Goal: Browse casually: Explore the website without a specific task or goal

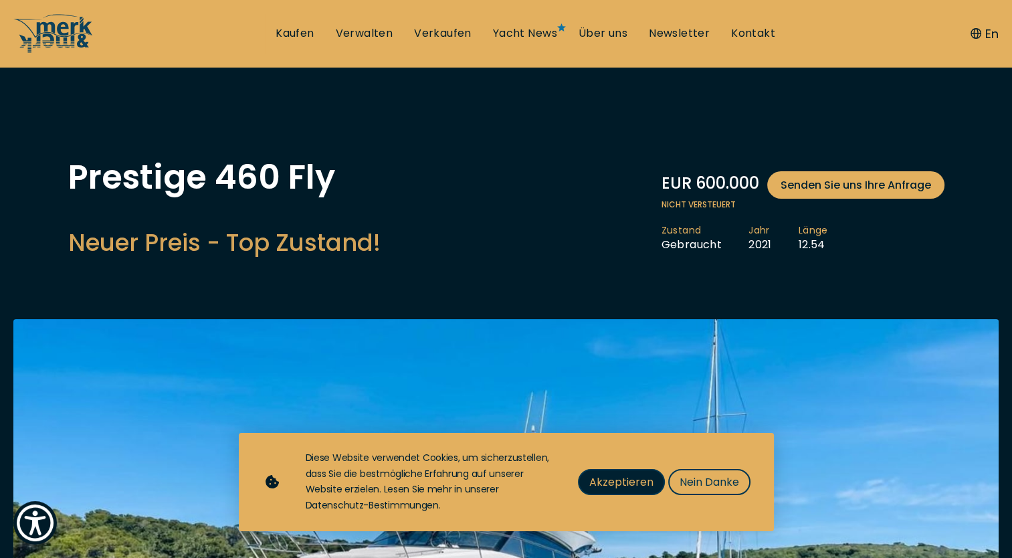
click at [623, 484] on span "Akzeptieren" at bounding box center [622, 482] width 64 height 17
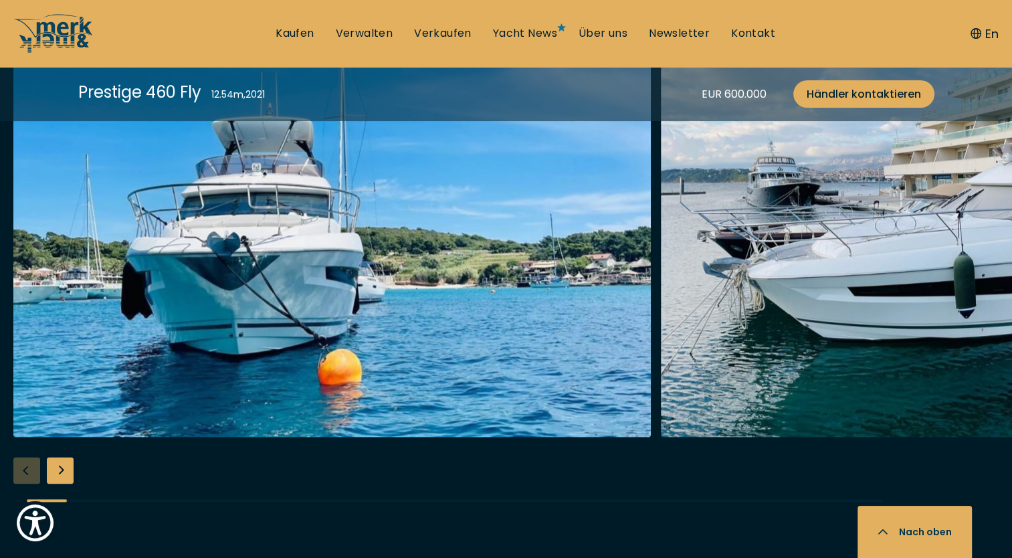
scroll to position [1693, 0]
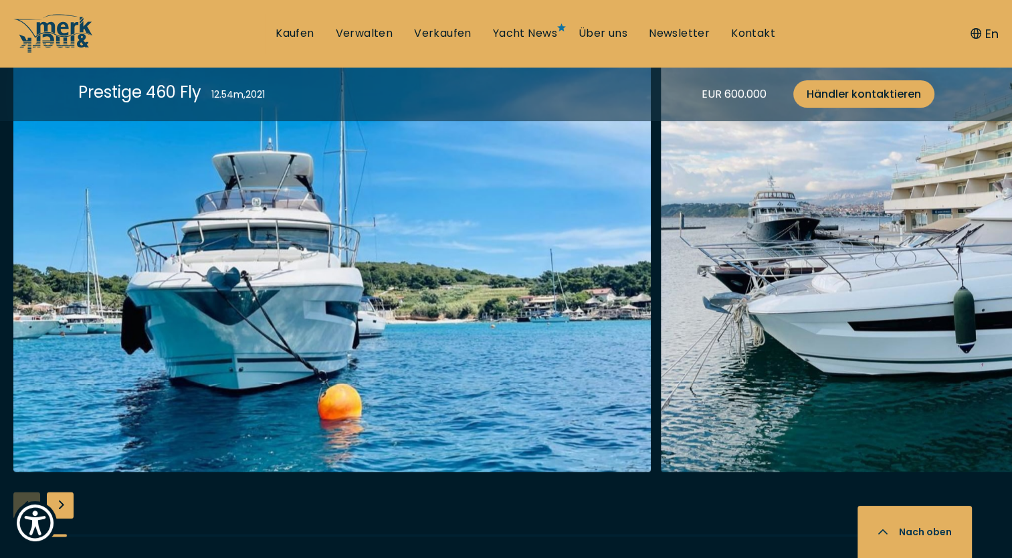
click at [58, 497] on div "Next slide" at bounding box center [60, 505] width 27 height 27
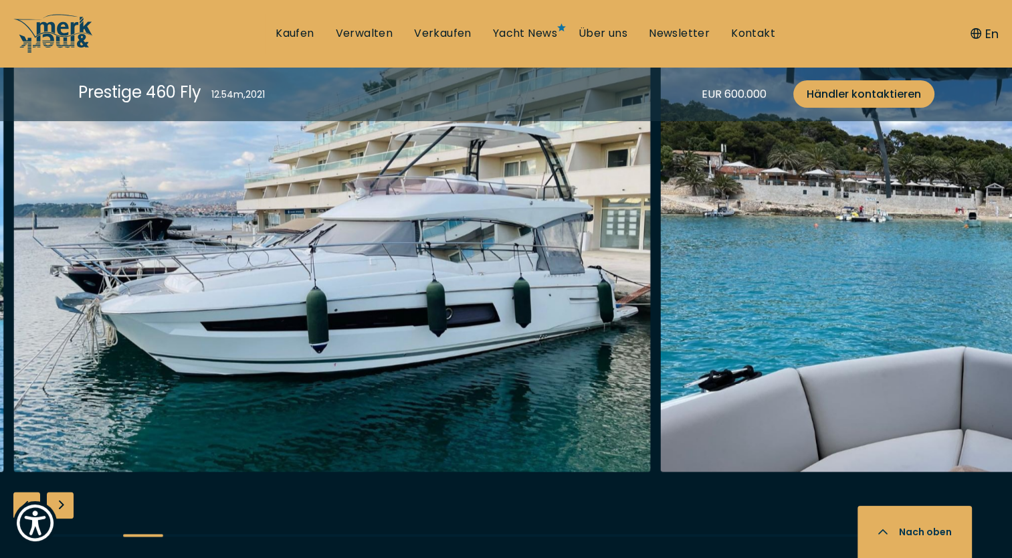
click at [58, 497] on div "Next slide" at bounding box center [60, 505] width 27 height 27
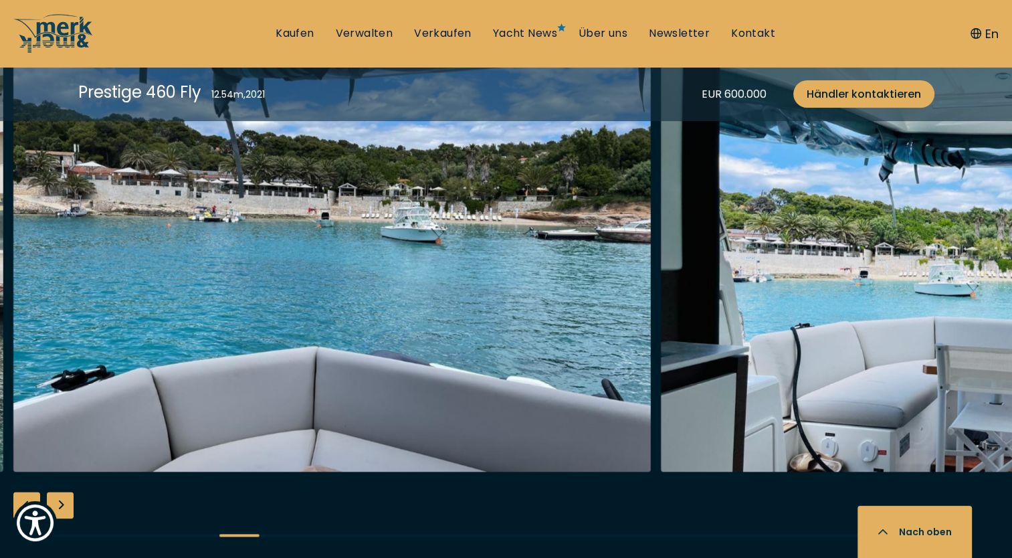
click at [58, 497] on div "Next slide" at bounding box center [60, 505] width 27 height 27
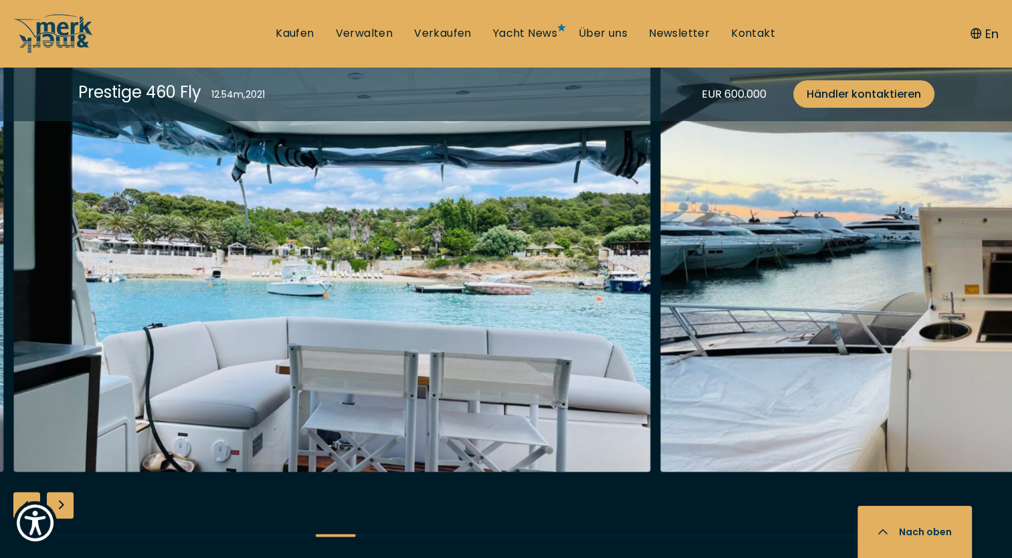
click at [58, 497] on div "Next slide" at bounding box center [60, 505] width 27 height 27
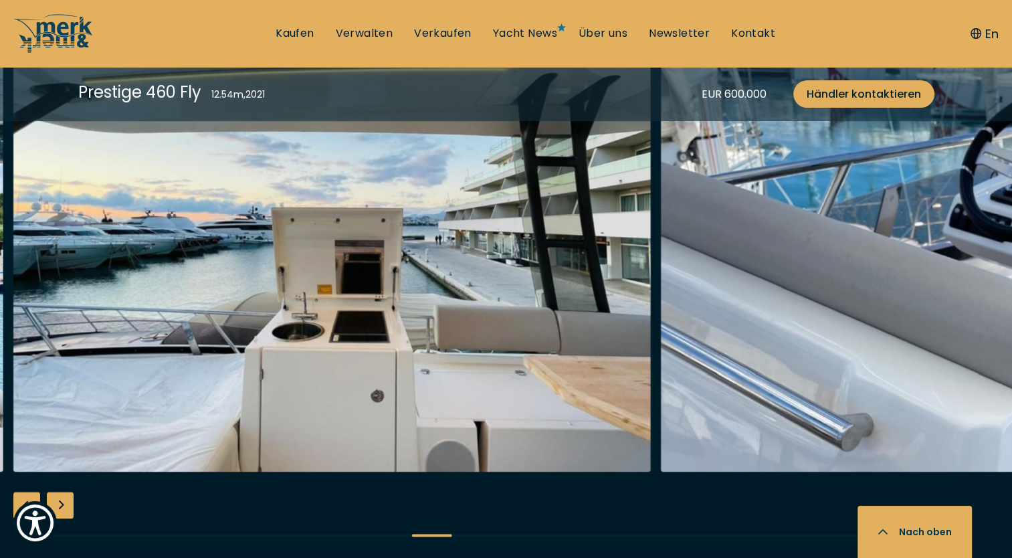
click at [58, 497] on div "Next slide" at bounding box center [60, 505] width 27 height 27
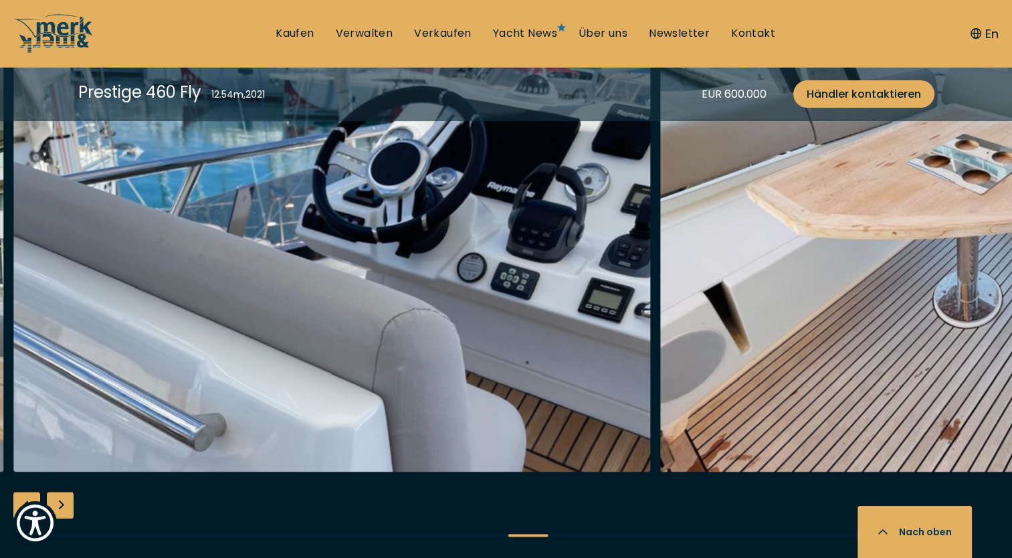
click at [58, 497] on div "Next slide" at bounding box center [60, 505] width 27 height 27
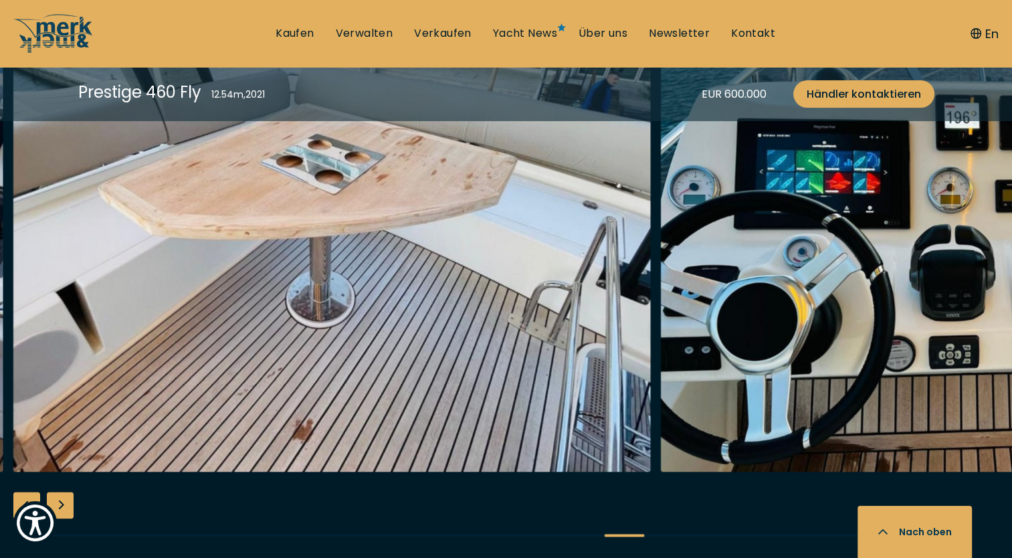
click at [58, 497] on div "Next slide" at bounding box center [60, 505] width 27 height 27
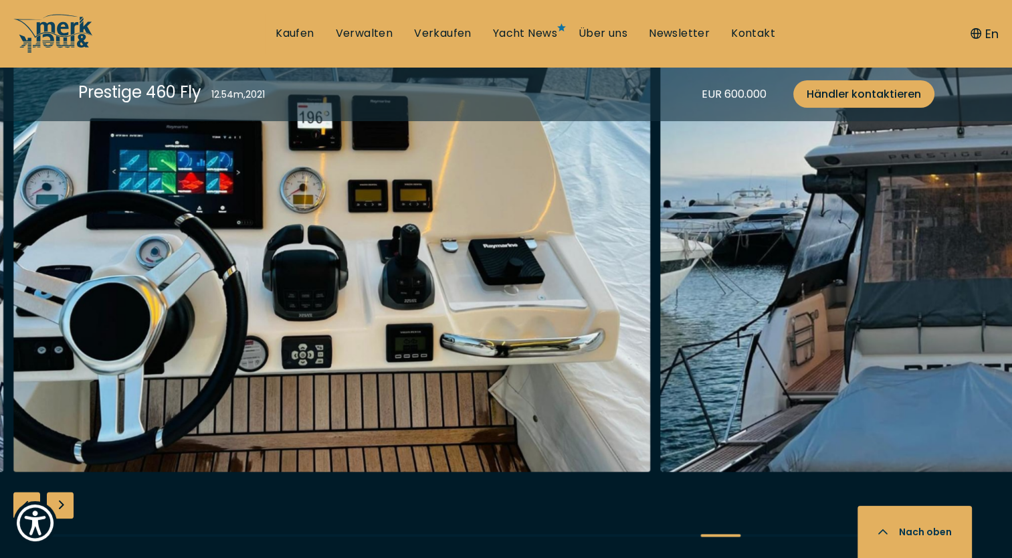
click at [58, 497] on div "Next slide" at bounding box center [60, 505] width 27 height 27
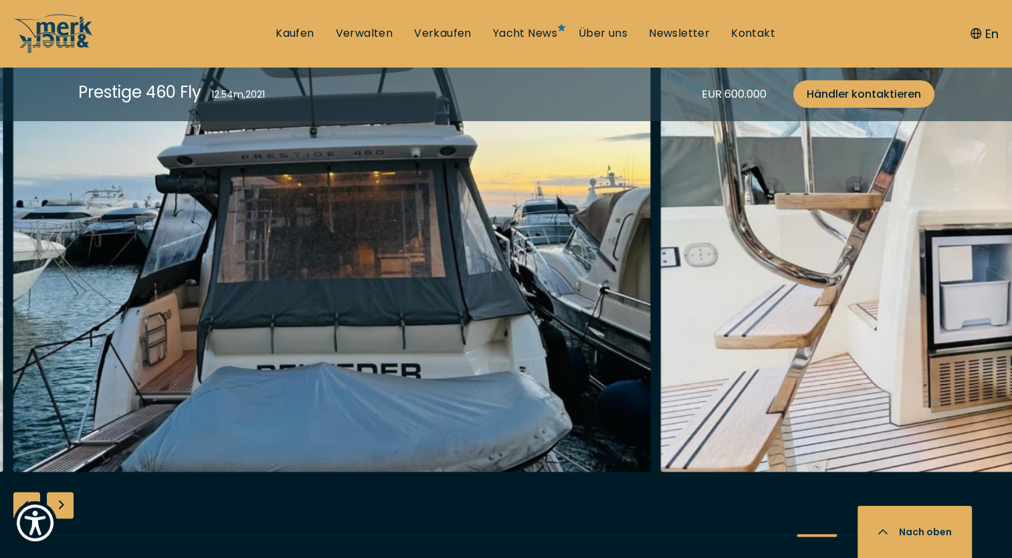
click at [58, 497] on div "Next slide" at bounding box center [60, 505] width 27 height 27
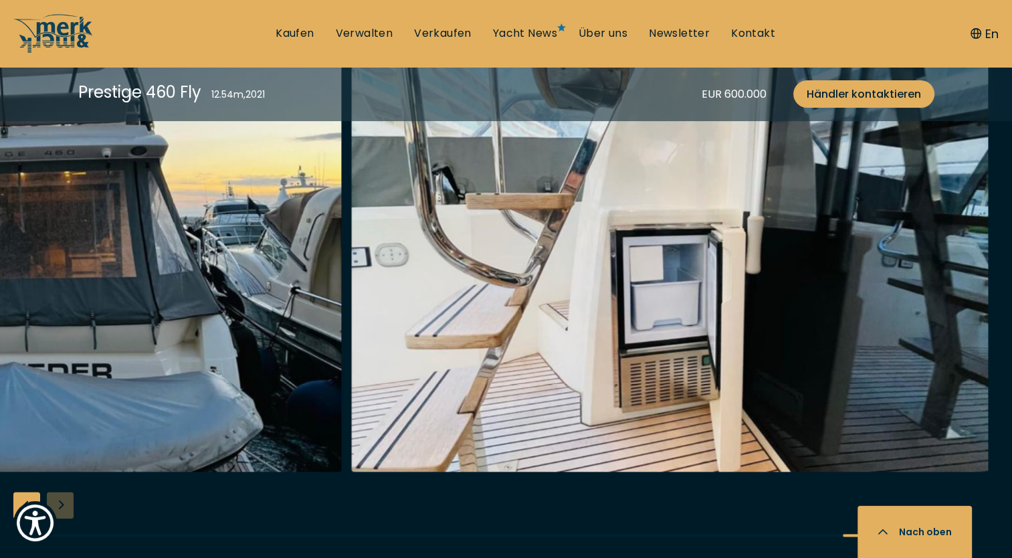
click at [58, 497] on div at bounding box center [506, 300] width 1012 height 515
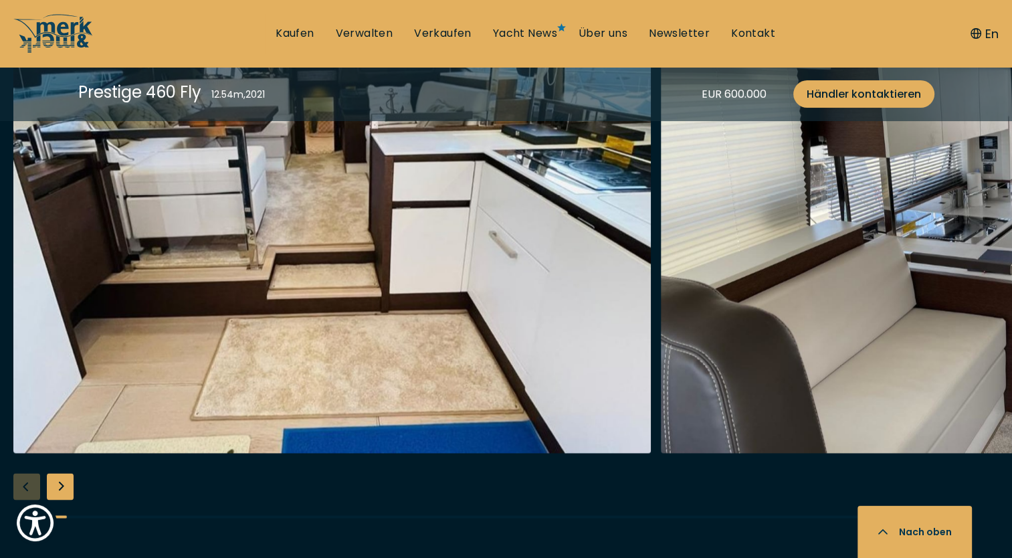
scroll to position [2466, 0]
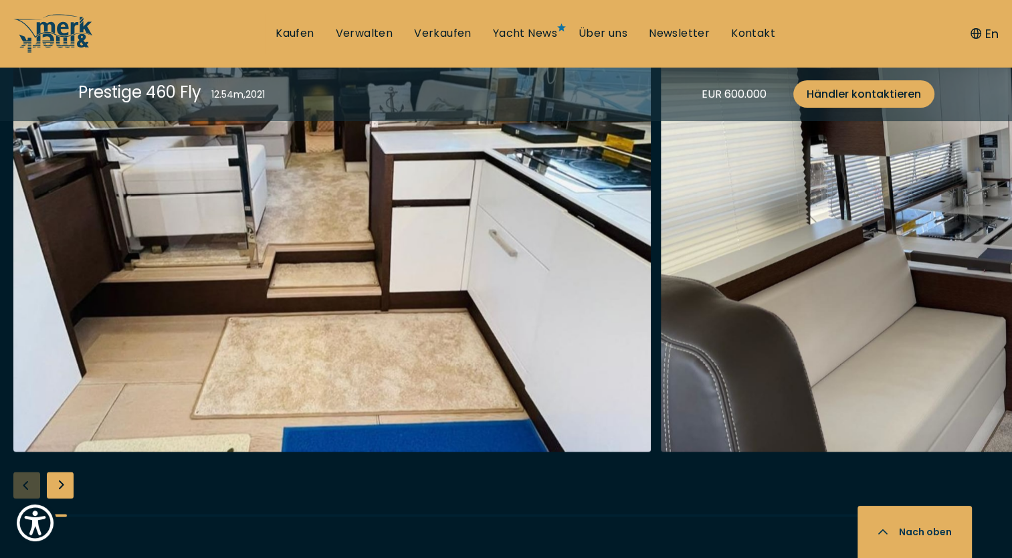
click at [63, 477] on div "Next slide" at bounding box center [60, 485] width 27 height 27
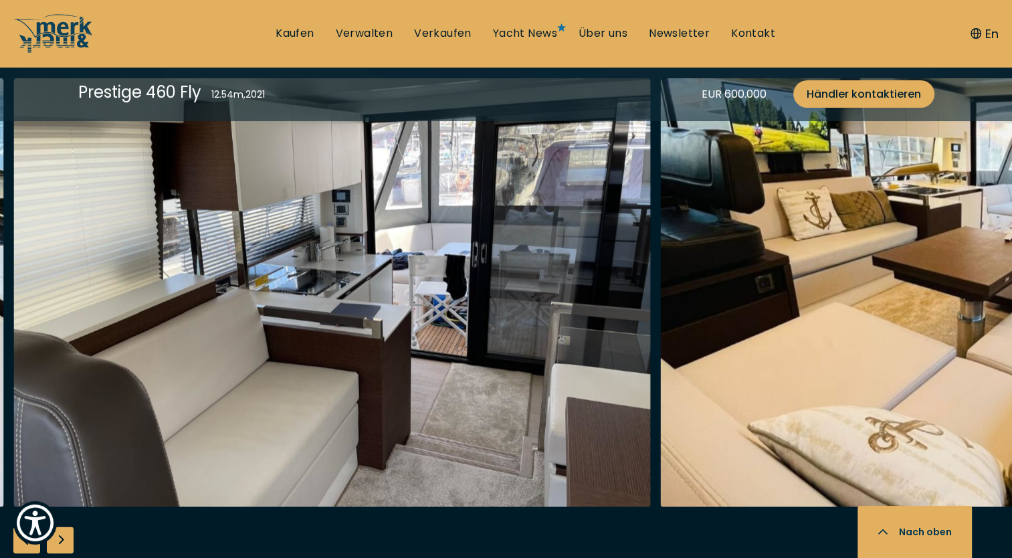
scroll to position [2414, 0]
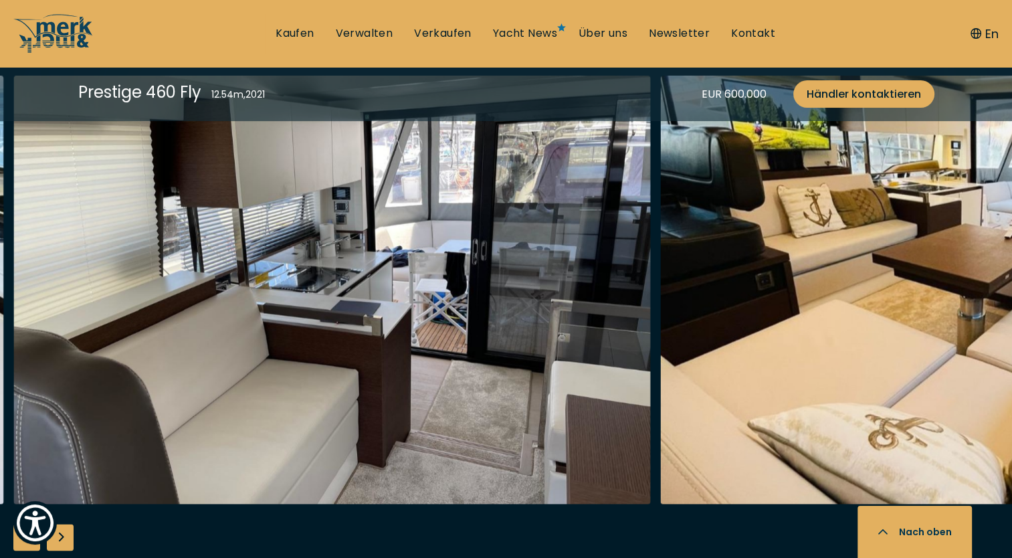
click at [62, 533] on div "Next slide" at bounding box center [60, 537] width 27 height 27
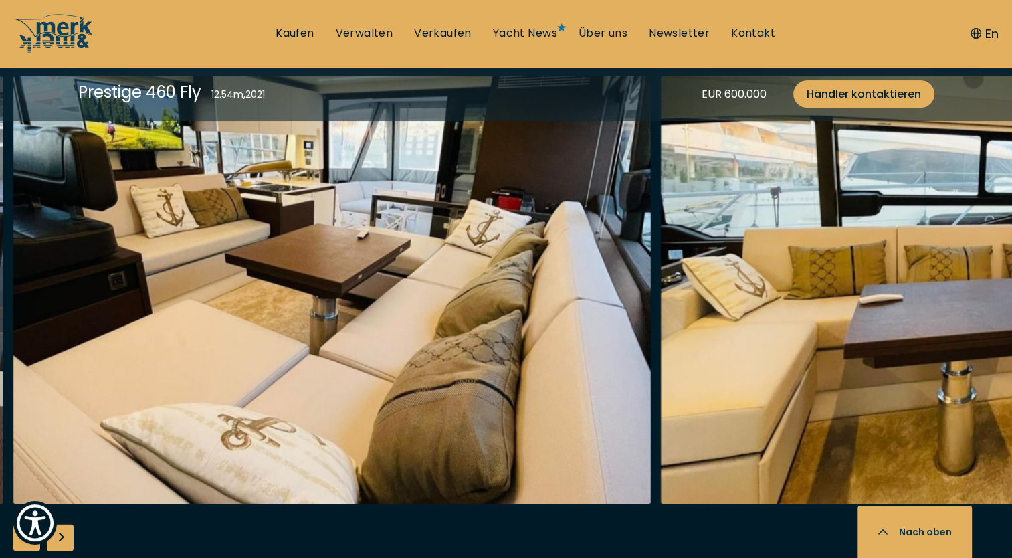
click at [62, 533] on div "Next slide" at bounding box center [60, 537] width 27 height 27
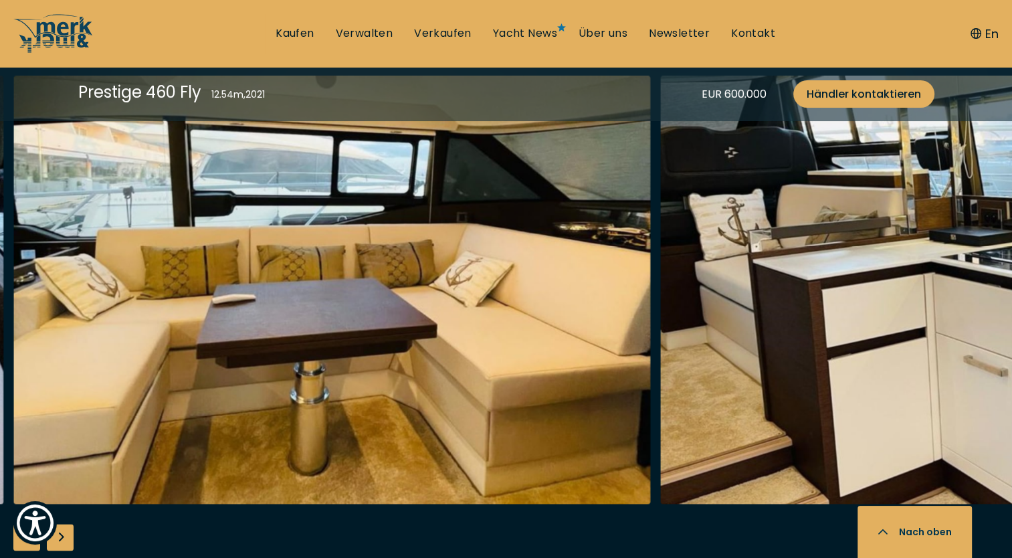
click at [62, 533] on div "Next slide" at bounding box center [60, 537] width 27 height 27
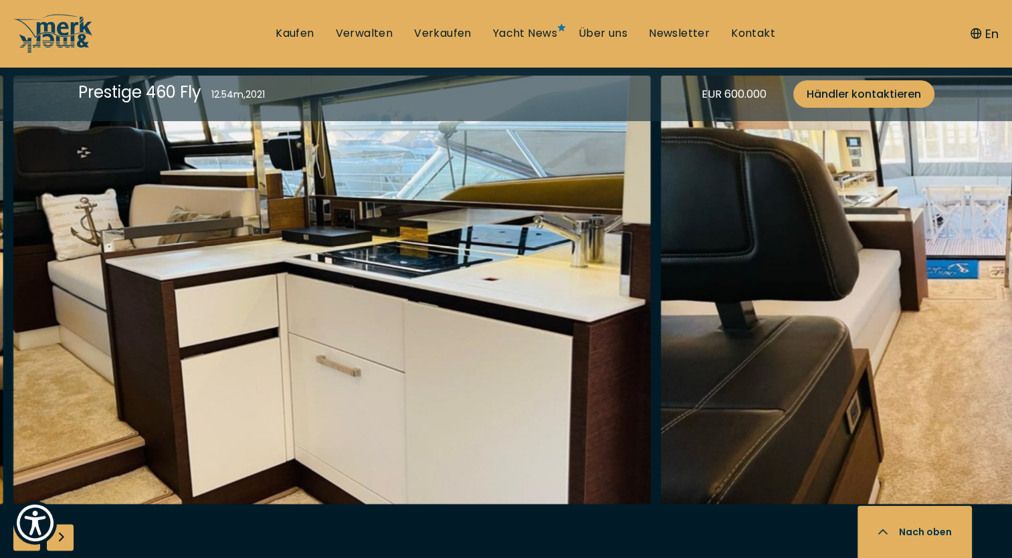
click at [62, 533] on div "Next slide" at bounding box center [60, 537] width 27 height 27
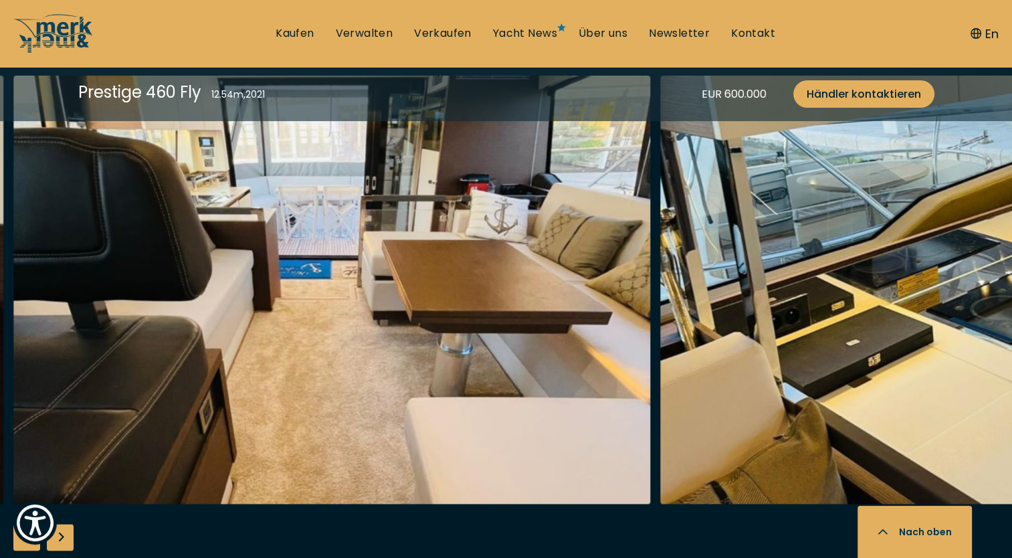
click at [62, 533] on div "Next slide" at bounding box center [60, 537] width 27 height 27
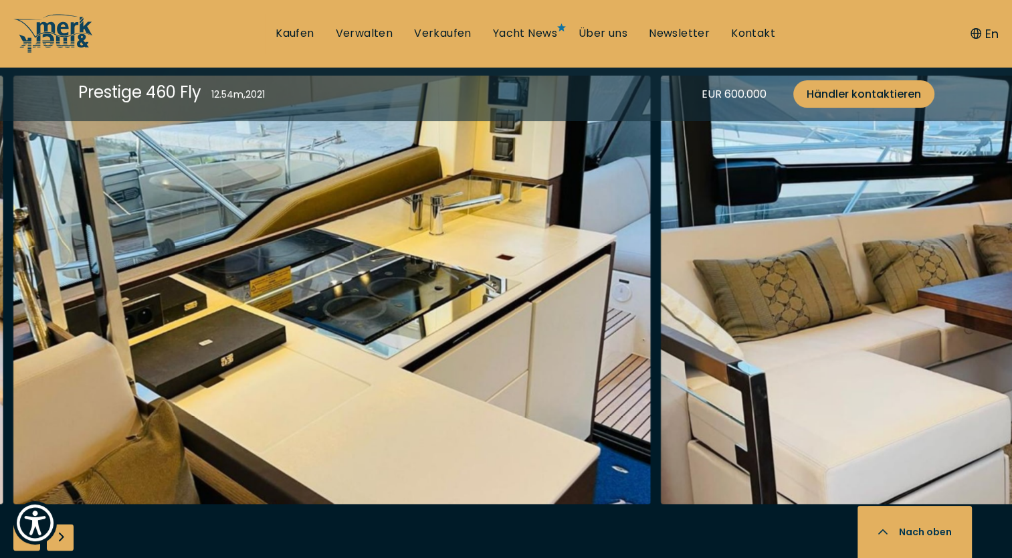
click at [62, 533] on div "Next slide" at bounding box center [60, 537] width 27 height 27
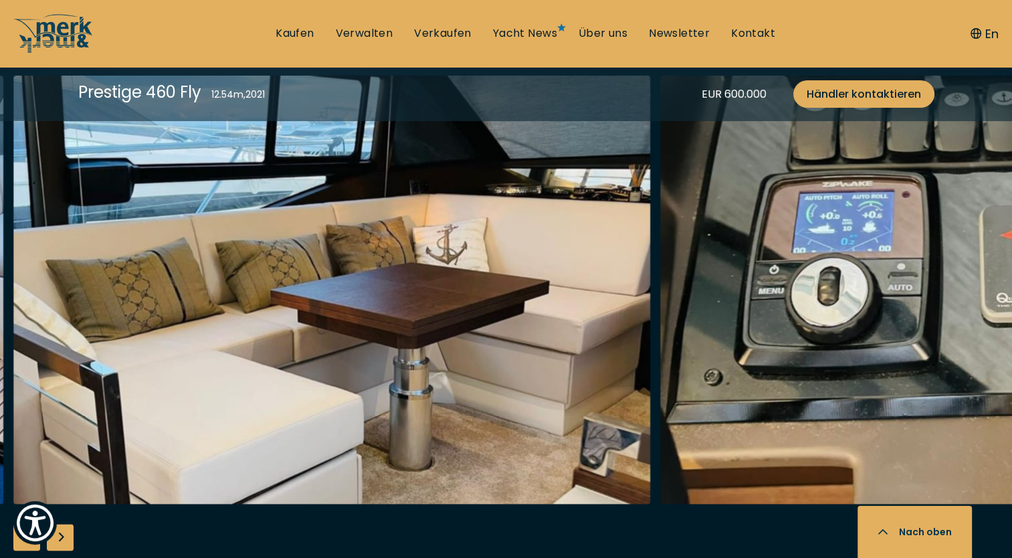
click at [62, 533] on div "Next slide" at bounding box center [60, 537] width 27 height 27
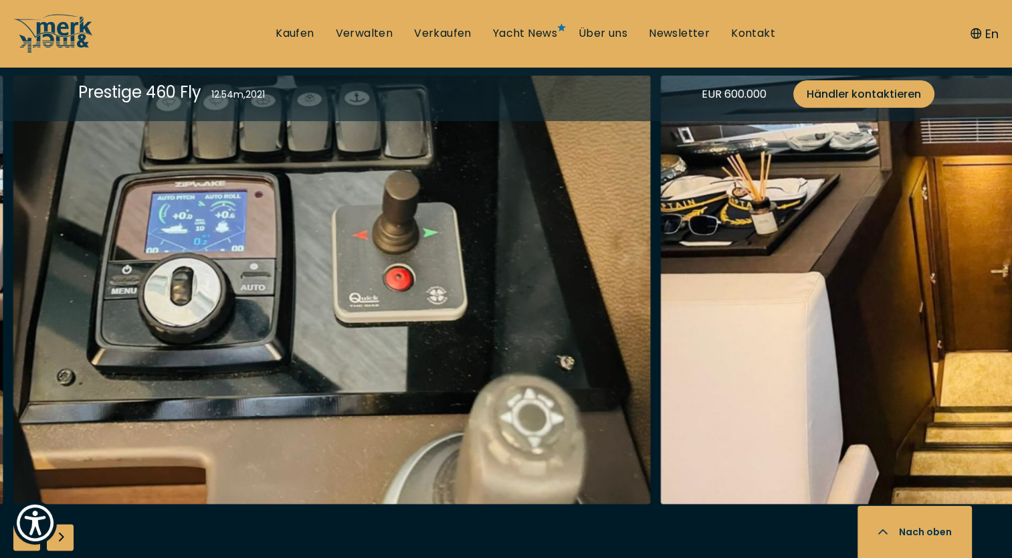
click at [62, 533] on div "Next slide" at bounding box center [60, 537] width 27 height 27
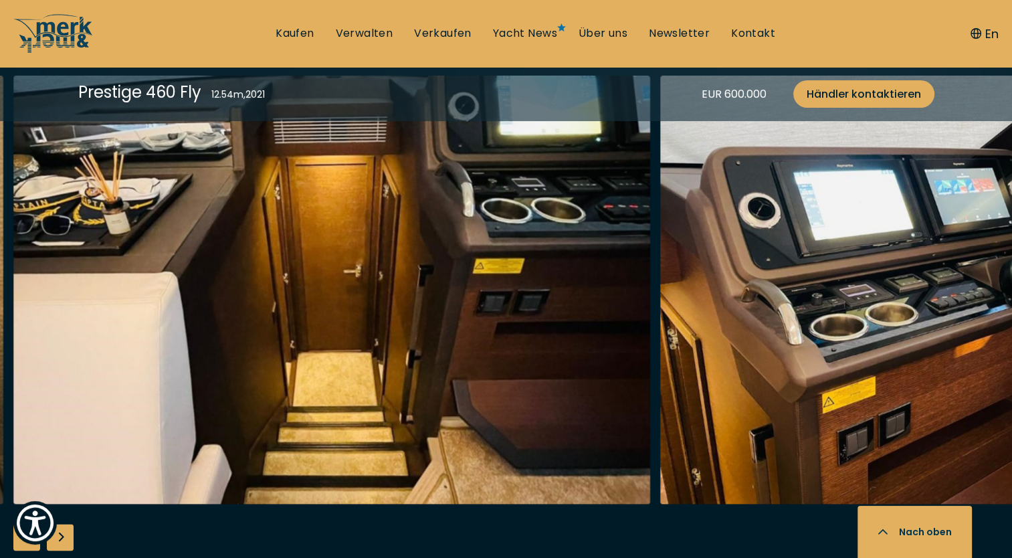
click at [62, 533] on div "Next slide" at bounding box center [60, 537] width 27 height 27
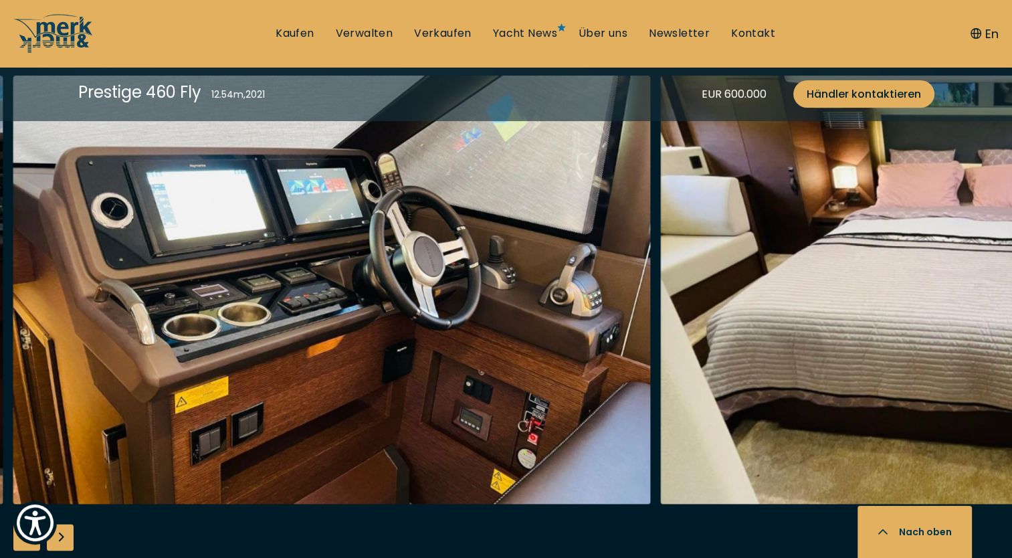
click at [62, 533] on div "Next slide" at bounding box center [60, 537] width 27 height 27
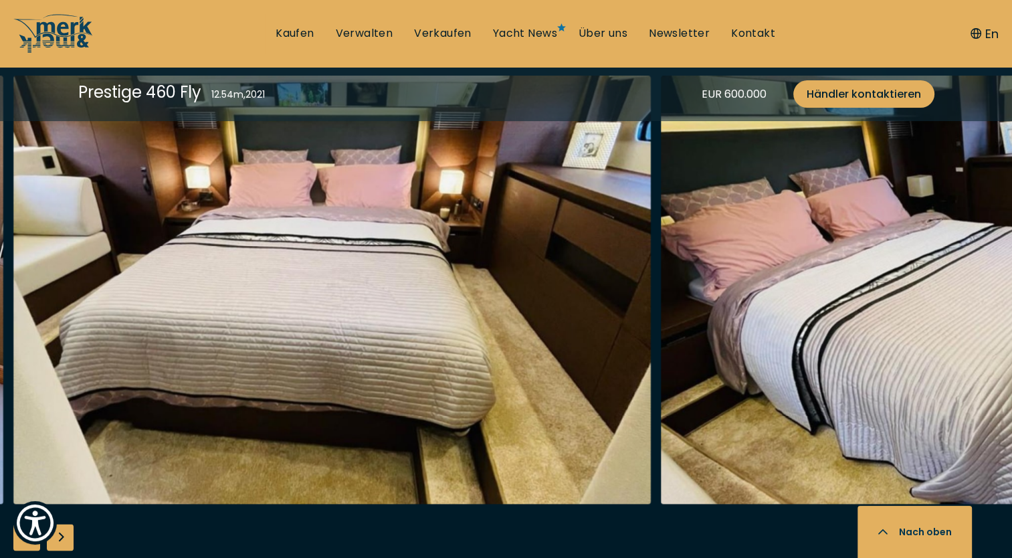
click at [62, 533] on div "Next slide" at bounding box center [60, 537] width 27 height 27
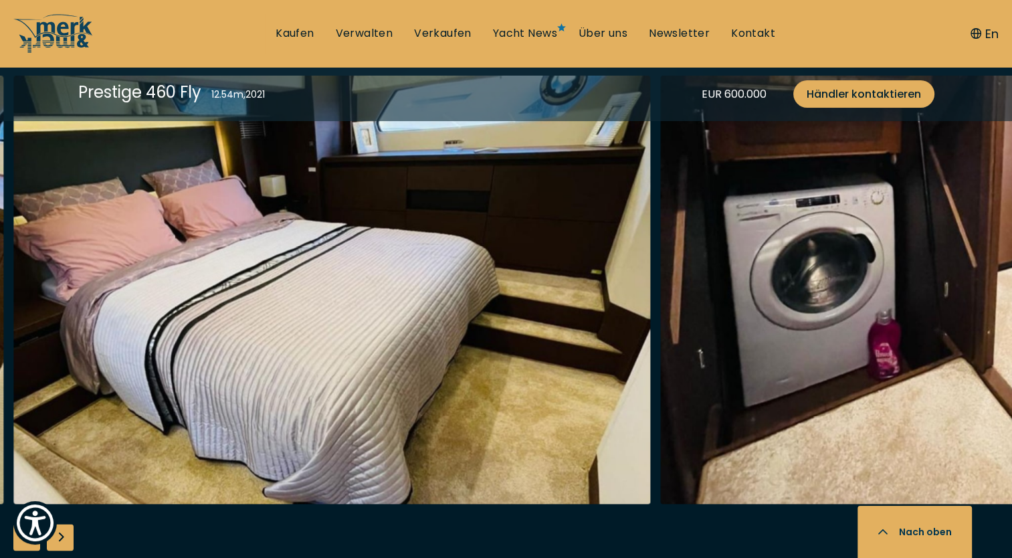
click at [62, 533] on div "Next slide" at bounding box center [60, 537] width 27 height 27
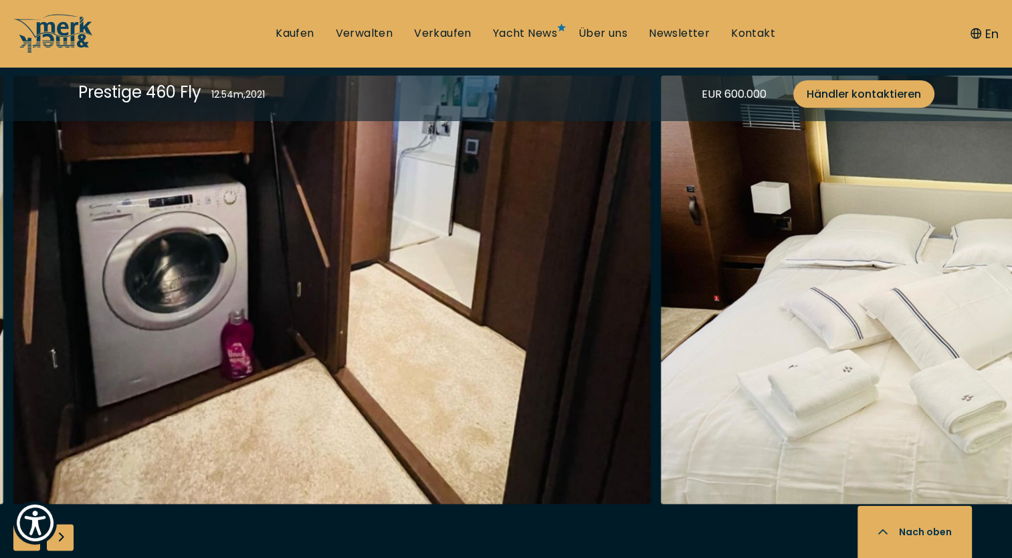
click at [62, 533] on div "Next slide" at bounding box center [60, 537] width 27 height 27
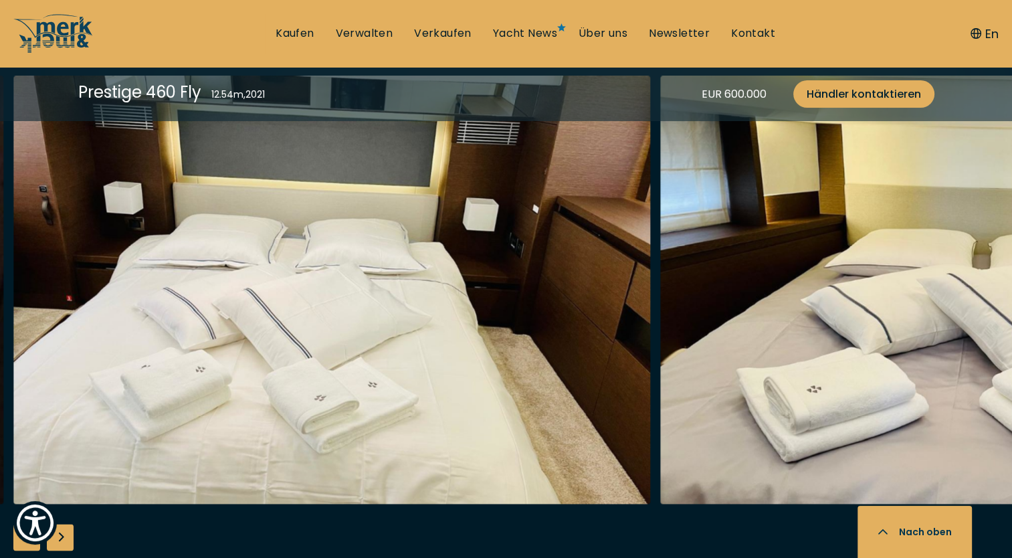
click at [62, 533] on div "Next slide" at bounding box center [60, 537] width 27 height 27
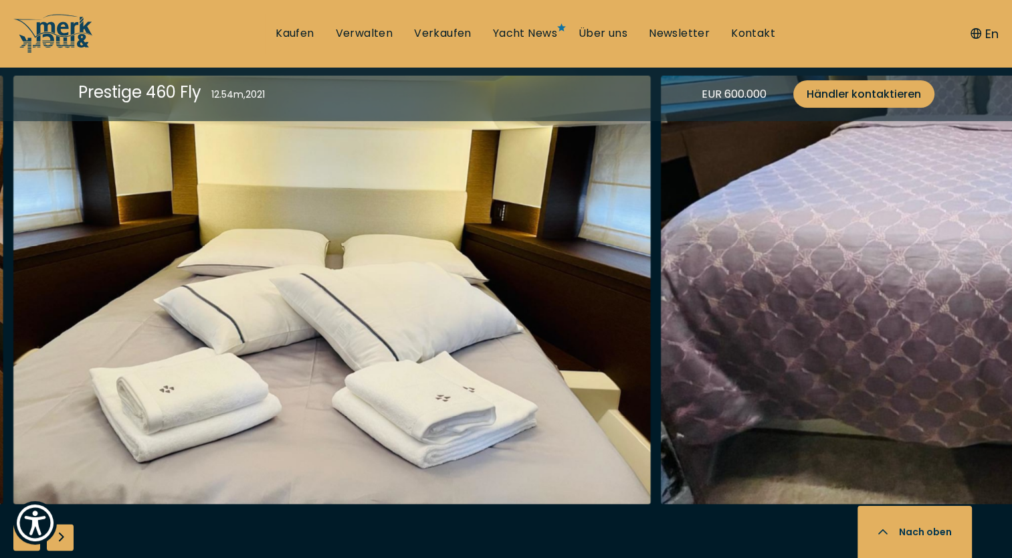
click at [62, 533] on div "Next slide" at bounding box center [60, 537] width 27 height 27
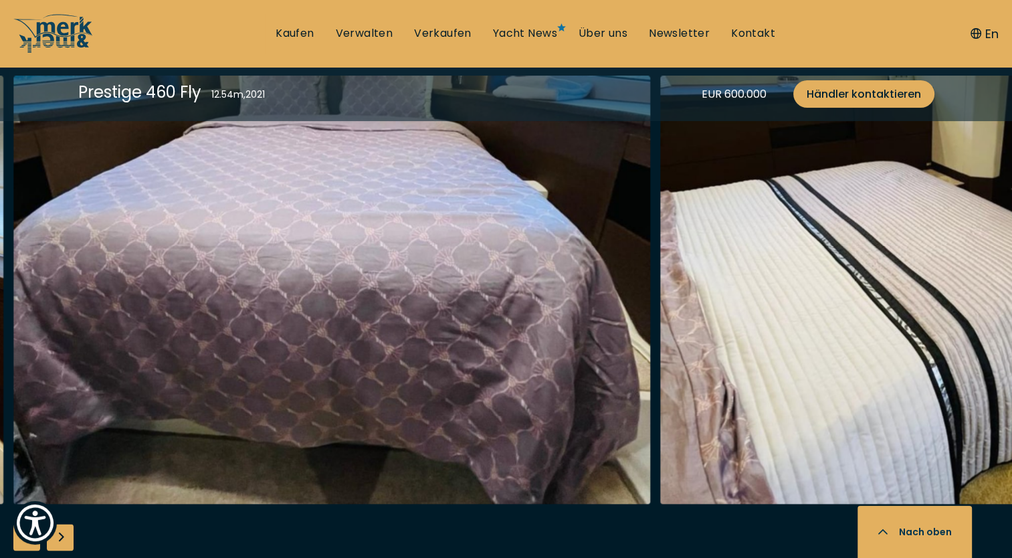
click at [62, 533] on div "Next slide" at bounding box center [60, 537] width 27 height 27
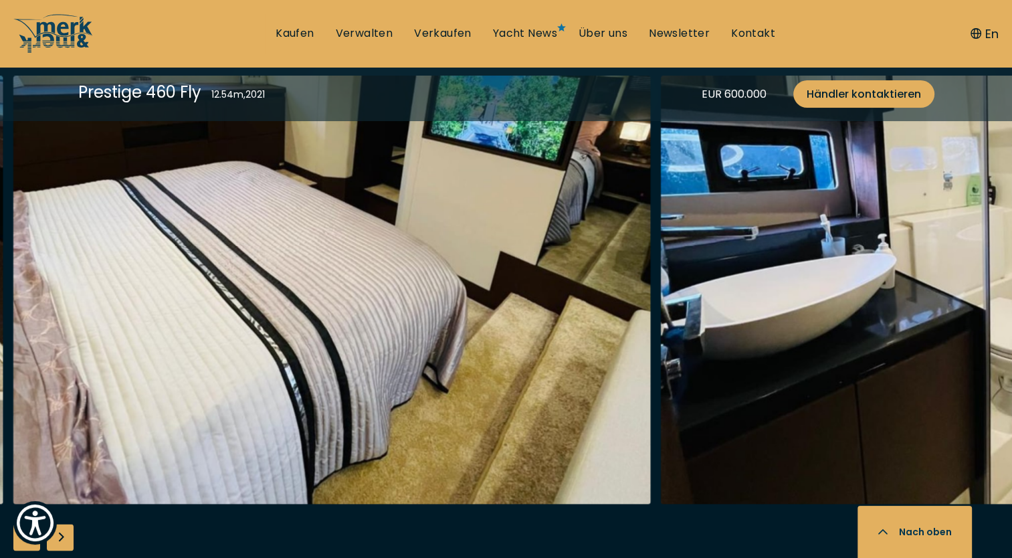
click at [62, 533] on div "Next slide" at bounding box center [60, 537] width 27 height 27
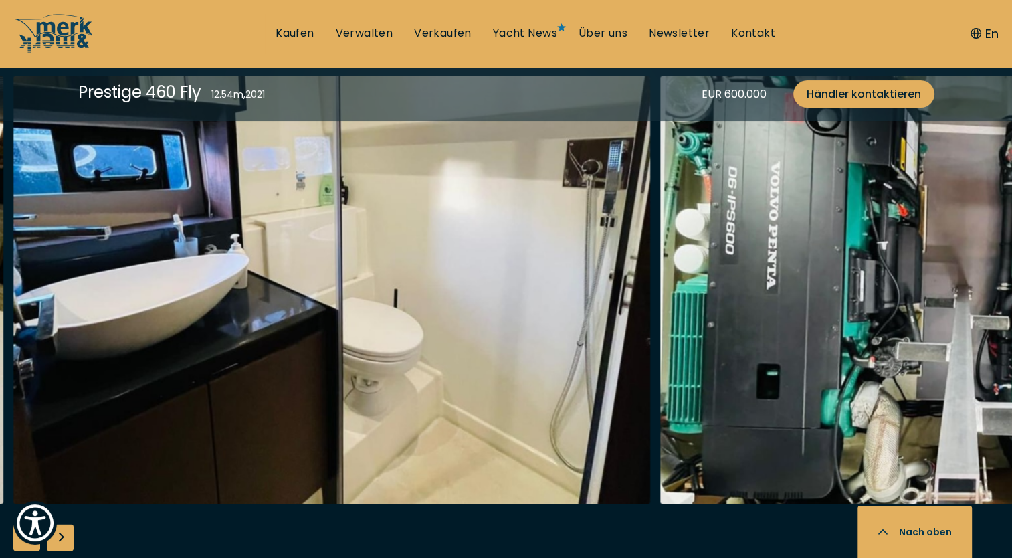
click at [62, 533] on div "Next slide" at bounding box center [60, 537] width 27 height 27
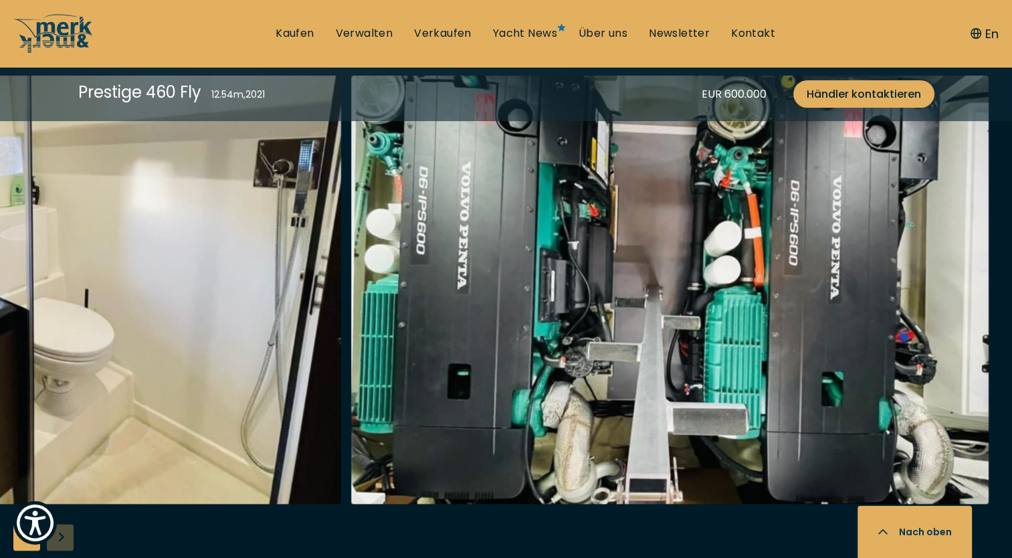
click at [62, 533] on div at bounding box center [506, 333] width 1012 height 515
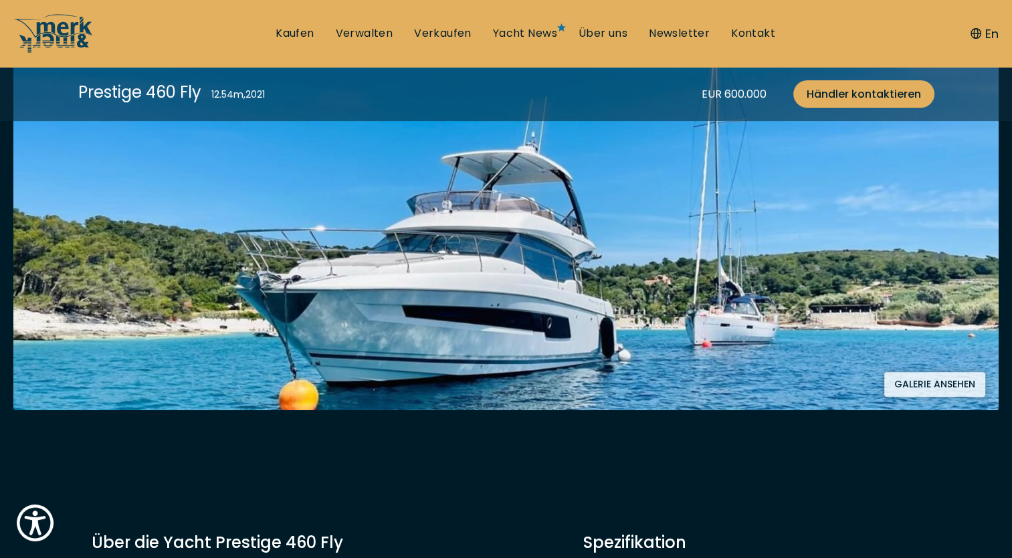
scroll to position [465, 0]
